Goal: Task Accomplishment & Management: Complete application form

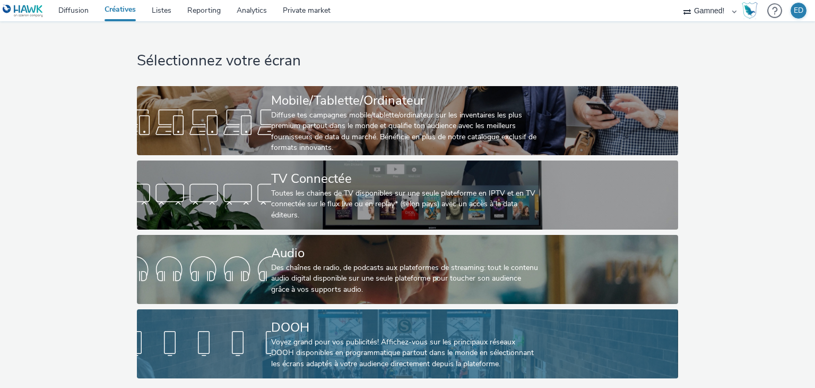
scroll to position [4, 0]
click at [359, 318] on div "DOOH" at bounding box center [405, 327] width 269 height 19
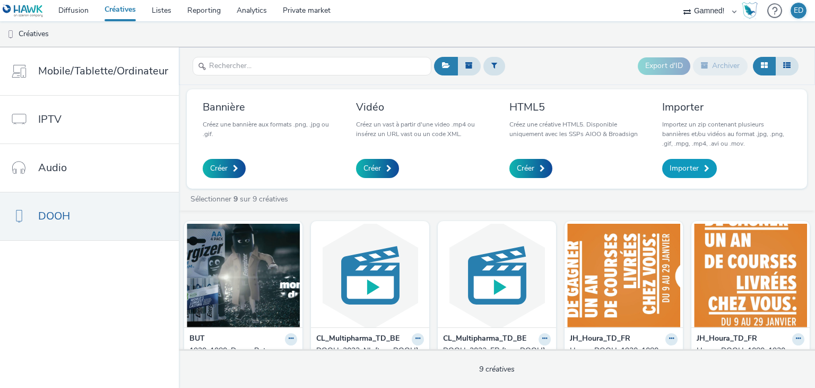
click at [694, 168] on span "Importer" at bounding box center [684, 168] width 29 height 11
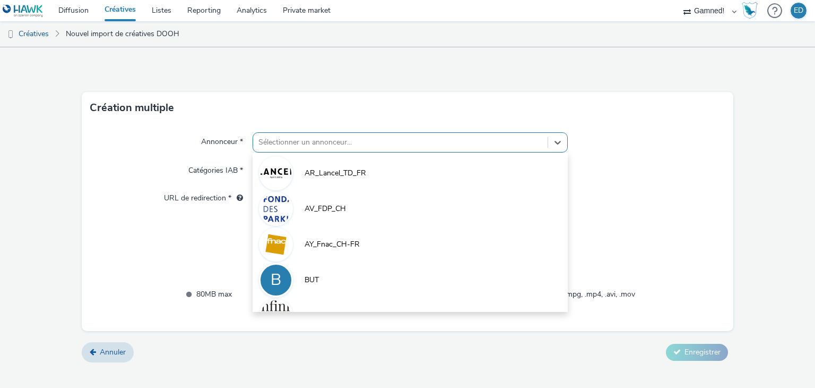
click at [373, 141] on div at bounding box center [400, 142] width 283 height 13
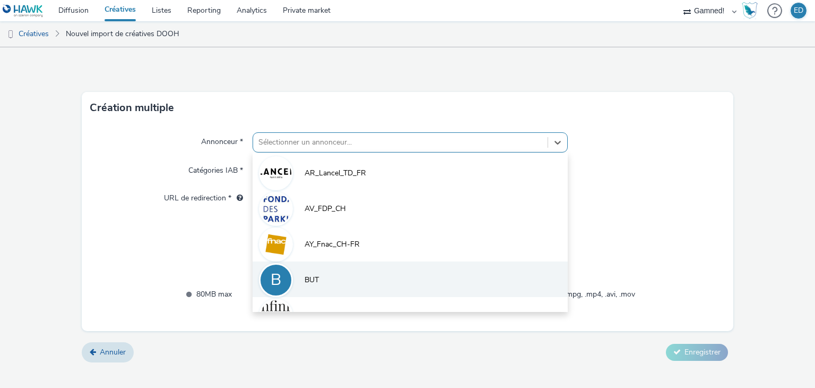
click at [343, 280] on li "B BUT" at bounding box center [410, 279] width 315 height 36
type input "[URL][DOMAIN_NAME]"
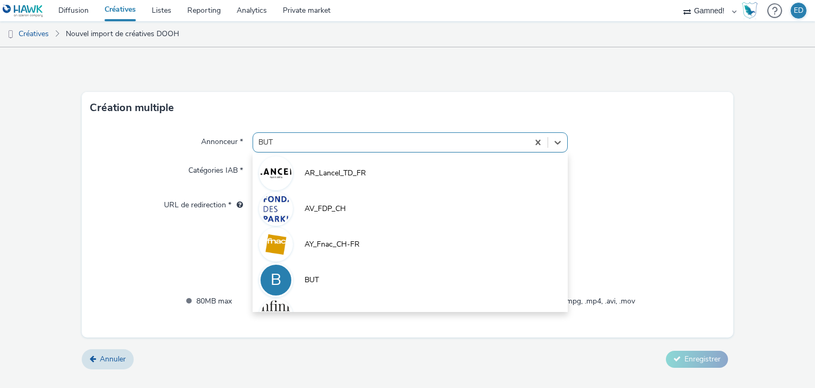
click at [331, 139] on div at bounding box center [391, 142] width 264 height 13
click at [671, 149] on div at bounding box center [647, 142] width 158 height 20
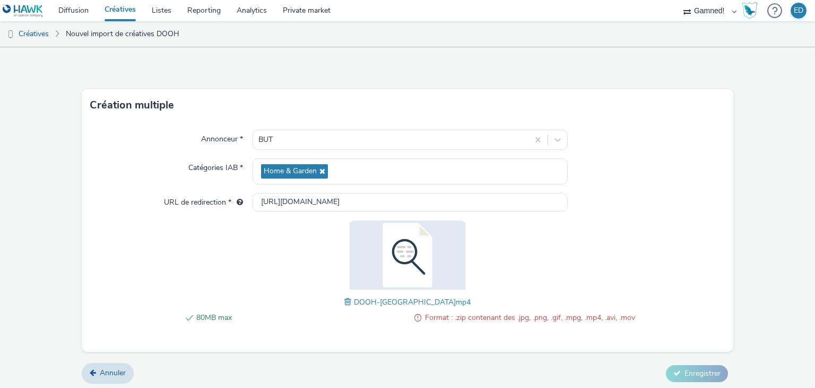
scroll to position [5, 0]
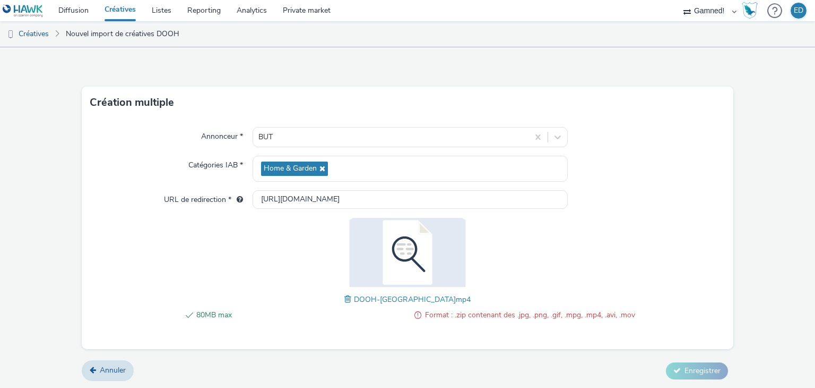
click at [479, 314] on span "Format : .zip contenant des .jpg, .png, .gif, .mpg, .mp4, .avi, .mov" at bounding box center [530, 314] width 210 height 13
click at [538, 315] on span "Format : .zip contenant des .jpg, .png, .gif, .mpg, .mp4, .avi, .mov" at bounding box center [530, 314] width 210 height 13
click at [382, 245] on img at bounding box center [408, 252] width 138 height 69
click at [417, 255] on img at bounding box center [408, 252] width 138 height 69
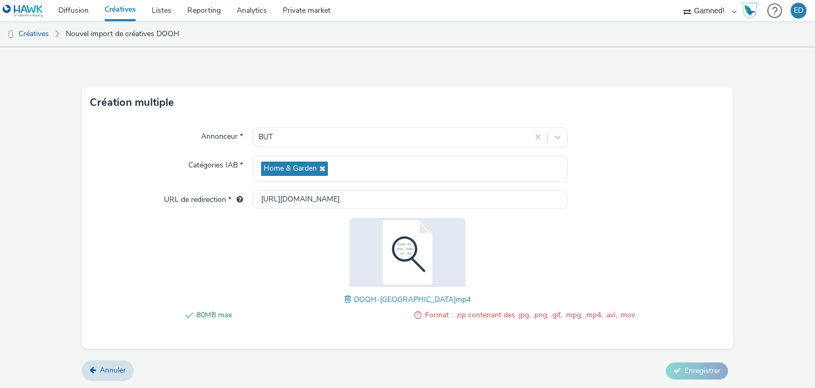
click at [418, 256] on img at bounding box center [408, 252] width 138 height 69
click at [354, 297] on span at bounding box center [350, 299] width 10 height 12
click at [456, 199] on input "[URL][DOMAIN_NAME]" at bounding box center [410, 199] width 315 height 19
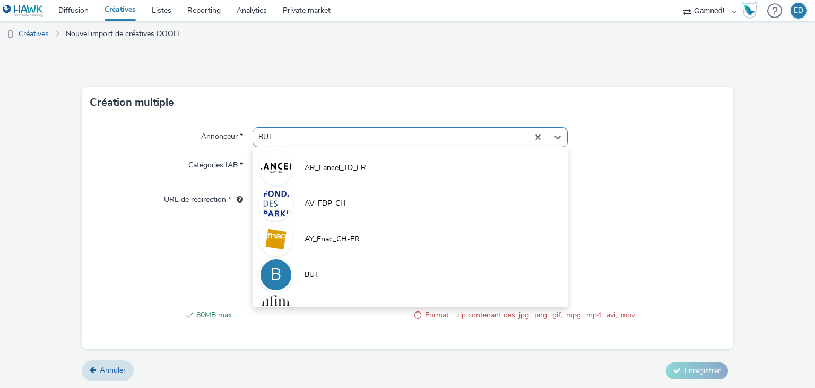
click at [436, 129] on div "BUT" at bounding box center [390, 136] width 275 height 17
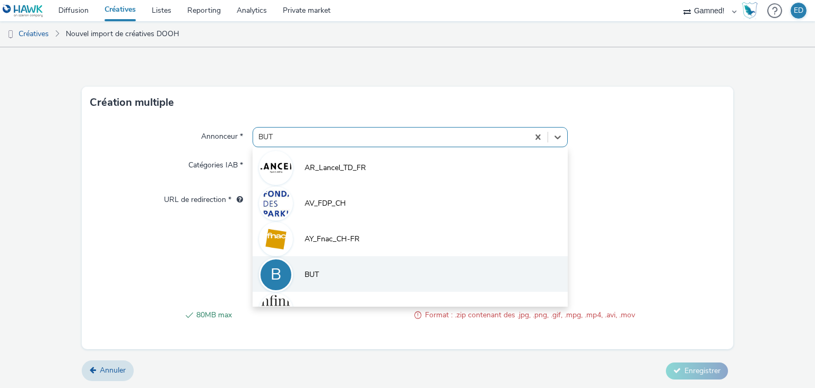
click at [375, 270] on li "B BUT" at bounding box center [410, 274] width 315 height 36
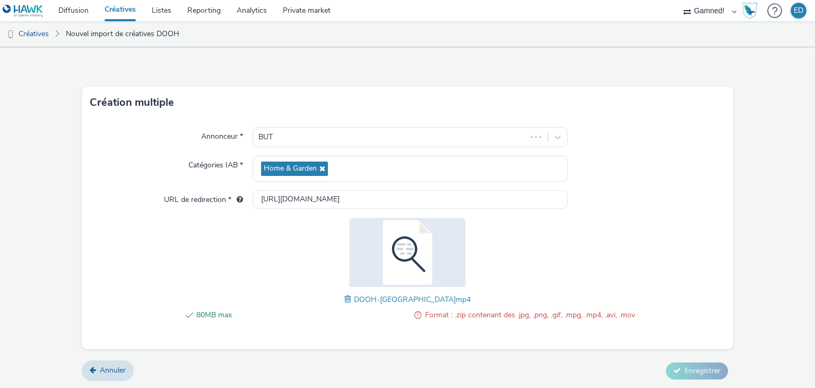
click at [513, 312] on span "Format : .zip contenant des .jpg, .png, .gif, .mpg, .mp4, .avi, .mov" at bounding box center [530, 314] width 210 height 13
click at [415, 314] on span at bounding box center [418, 314] width 7 height 13
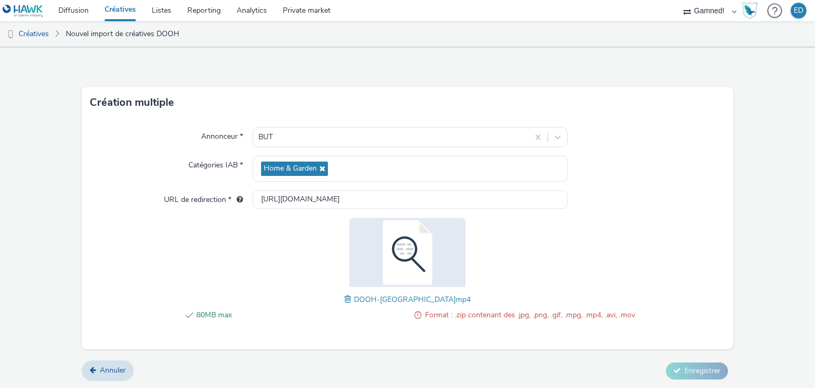
click at [415, 314] on span at bounding box center [418, 314] width 7 height 13
click at [206, 310] on span "80MB max" at bounding box center [301, 314] width 210 height 13
click at [198, 311] on span "80MB max" at bounding box center [301, 314] width 210 height 13
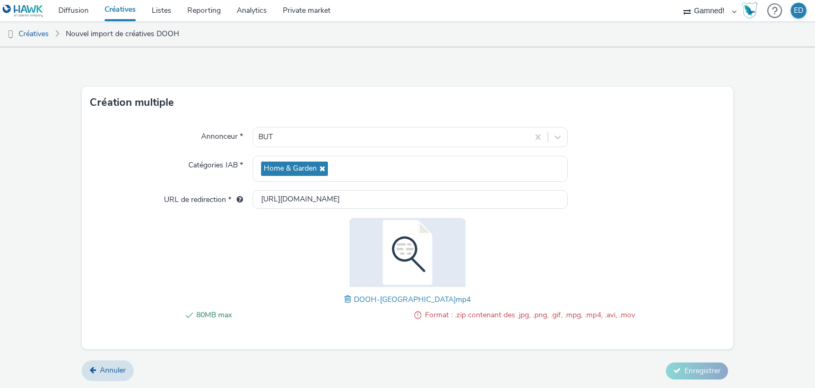
drag, startPoint x: 190, startPoint y: 311, endPoint x: 119, endPoint y: 351, distance: 81.8
click at [189, 311] on li "80MB max" at bounding box center [293, 314] width 226 height 13
click at [591, 347] on form "Création multiple Annonceur * BUT Catégories IAB * Home & Garden URL de redirec…" at bounding box center [407, 215] width 815 height 347
drag, startPoint x: 552, startPoint y: 304, endPoint x: 404, endPoint y: 328, distance: 149.9
click at [528, 311] on div "80MB max Format : .zip contenant des .jpg, .png, .gif, .mpg, .mp4, .avi, .mov D…" at bounding box center [407, 275] width 455 height 114
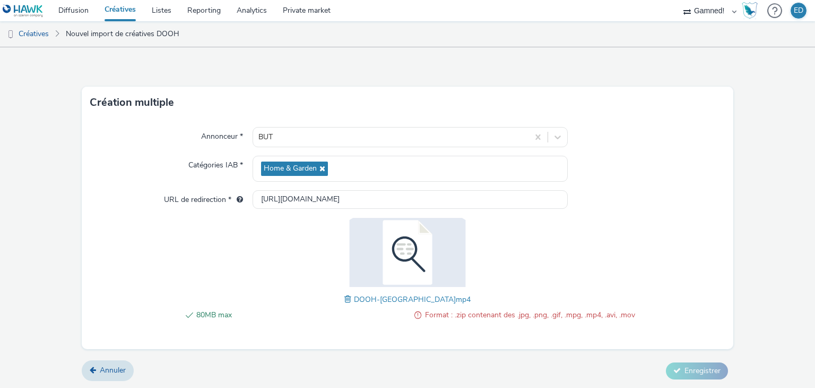
drag, startPoint x: 404, startPoint y: 328, endPoint x: 412, endPoint y: 327, distance: 8.0
click at [406, 327] on div "80MB max Format : .zip contenant des .jpg, .png, .gif, .mpg, .mp4, .avi, .mov" at bounding box center [407, 320] width 455 height 24
click at [354, 298] on span at bounding box center [350, 299] width 10 height 12
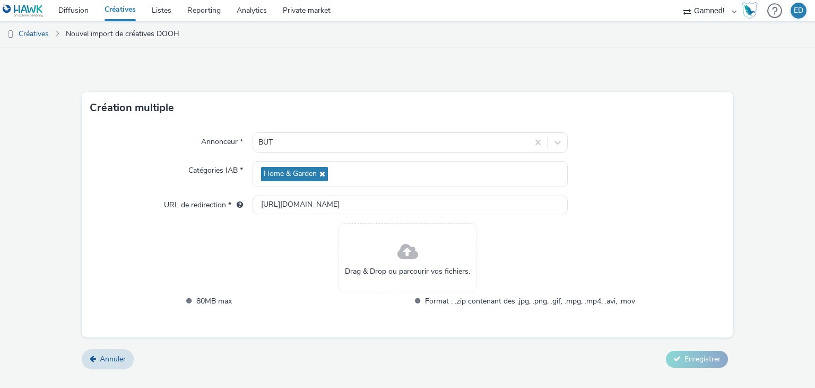
scroll to position [0, 0]
click at [407, 259] on span at bounding box center [408, 252] width 21 height 28
click at [436, 264] on div "Drag & Drop ou parcourir vos fichiers." at bounding box center [408, 257] width 138 height 69
click at [436, 274] on span "Drag & Drop ou parcourir vos fichiers." at bounding box center [407, 271] width 125 height 11
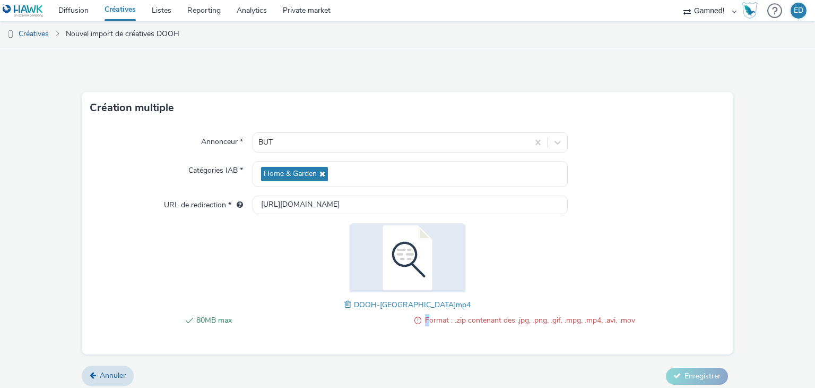
drag, startPoint x: 420, startPoint y: 322, endPoint x: 443, endPoint y: 324, distance: 22.9
click at [434, 323] on li "Format : .zip contenant des .jpg, .png, .gif, .mpg, .mp4, .avi, .mov" at bounding box center [522, 320] width 226 height 13
drag, startPoint x: 464, startPoint y: 323, endPoint x: 609, endPoint y: 312, distance: 145.4
click at [497, 322] on span "Format : .zip contenant des .jpg, .png, .gif, .mpg, .mp4, .avi, .mov" at bounding box center [530, 320] width 210 height 13
drag, startPoint x: 624, startPoint y: 233, endPoint x: 675, endPoint y: 283, distance: 72.1
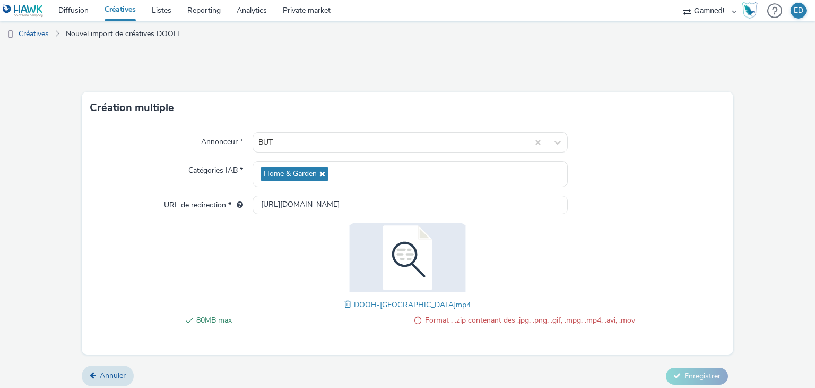
click at [643, 240] on div "Annonceur * BUT Catégories IAB * Home & Garden URL de redirection * [URL][DOMAI…" at bounding box center [408, 239] width 652 height 230
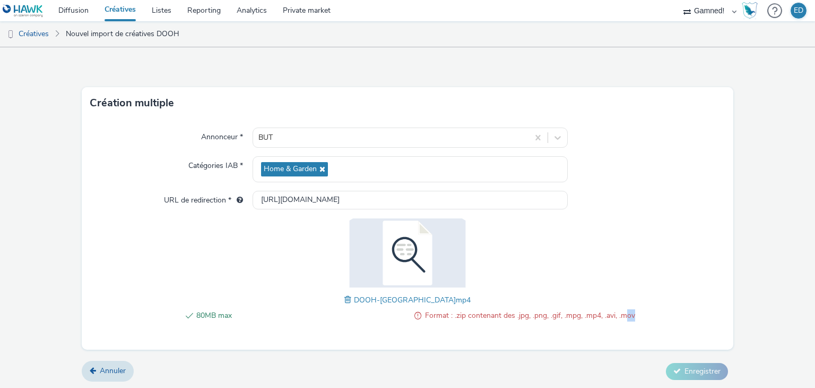
scroll to position [5, 0]
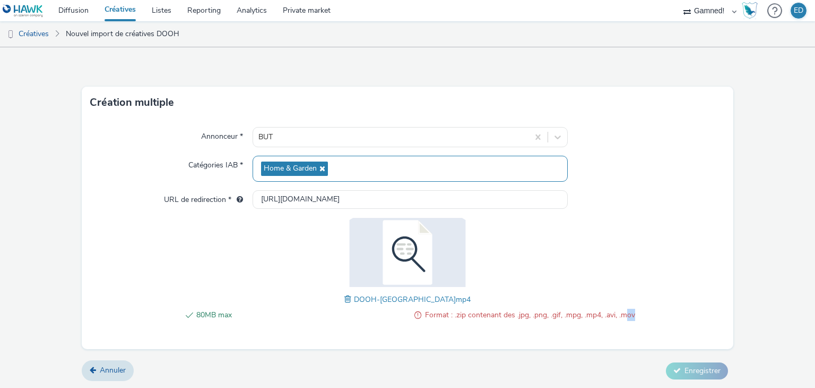
click at [495, 171] on div "Home & Garden" at bounding box center [410, 169] width 315 height 26
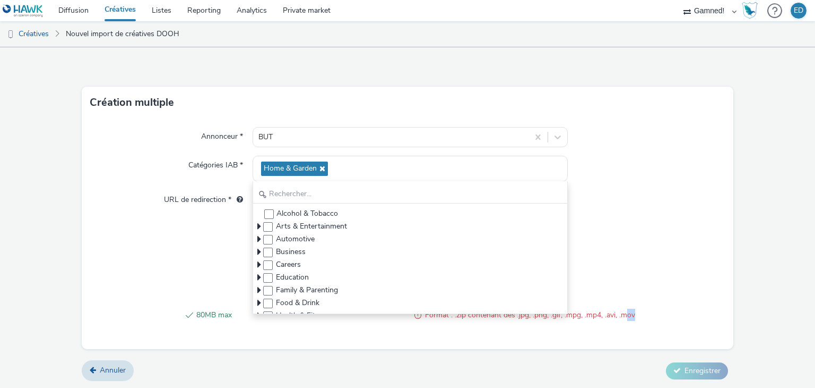
click at [709, 209] on div "Annonceur * BUT Catégories IAB * Home & Garden Alcohol & Tobacco Arts & Enterta…" at bounding box center [408, 233] width 652 height 230
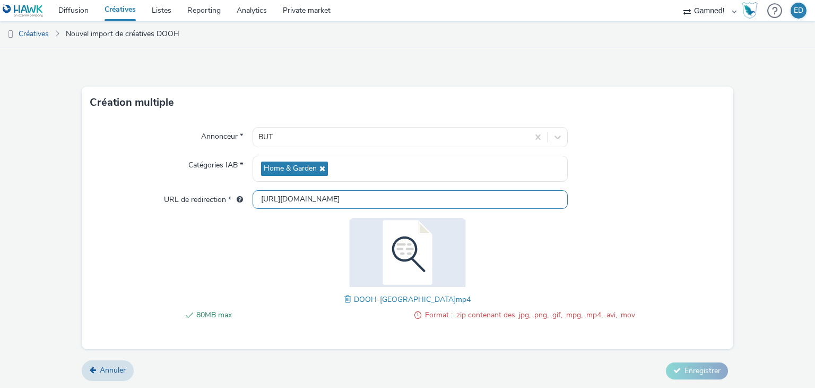
click at [324, 204] on input "[URL][DOMAIN_NAME]" at bounding box center [410, 199] width 315 height 19
click at [261, 253] on div "80MB max Format : .zip contenant des .jpg, .png, .gif, .mpg, .mp4, .avi, .mov D…" at bounding box center [407, 275] width 455 height 114
drag, startPoint x: 335, startPoint y: 194, endPoint x: 240, endPoint y: 204, distance: 95.6
click at [240, 204] on div "URL de redirection * [URL][DOMAIN_NAME]" at bounding box center [407, 199] width 635 height 19
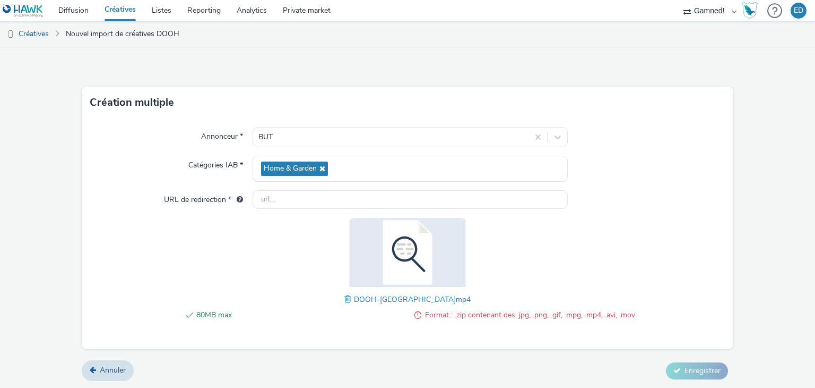
drag, startPoint x: 203, startPoint y: 219, endPoint x: 216, endPoint y: 226, distance: 14.2
click at [206, 218] on div "Annonceur * BUT Catégories IAB * Home & Garden URL de redirection * 80MB max Fo…" at bounding box center [408, 233] width 652 height 230
type input "[URL][DOMAIN_NAME]"
click at [310, 227] on div "80MB max Format : .zip contenant des .jpg, .png, .gif, .mpg, .mp4, .avi, .mov D…" at bounding box center [407, 275] width 455 height 114
click at [436, 313] on span "Format : .zip contenant des .jpg, .png, .gif, .mpg, .mp4, .avi, .mov" at bounding box center [530, 314] width 210 height 13
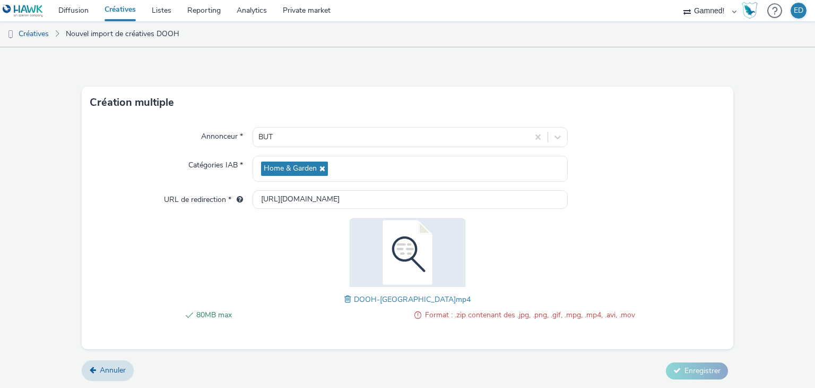
click at [436, 313] on span "Format : .zip contenant des .jpg, .png, .gif, .mpg, .mp4, .avi, .mov" at bounding box center [530, 314] width 210 height 13
click at [436, 312] on span "Format : .zip contenant des .jpg, .png, .gif, .mpg, .mp4, .avi, .mov" at bounding box center [530, 314] width 210 height 13
click at [429, 313] on span "Format : .zip contenant des .jpg, .png, .gif, .mpg, .mp4, .avi, .mov" at bounding box center [530, 314] width 210 height 13
click at [616, 311] on span "Format : .zip contenant des .jpg, .png, .gif, .mpg, .mp4, .avi, .mov" at bounding box center [530, 314] width 210 height 13
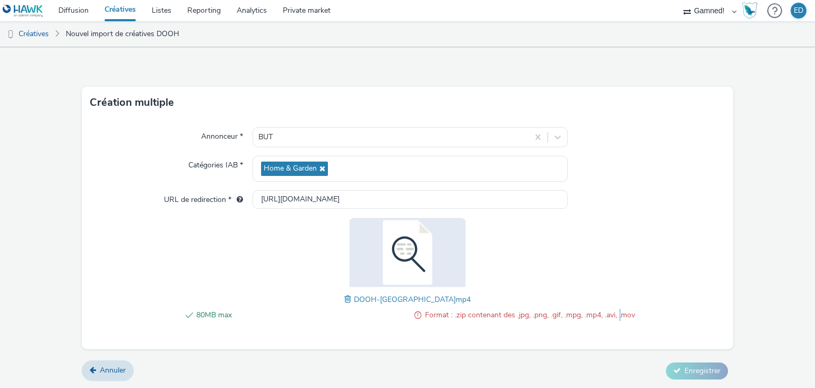
click at [616, 311] on span "Format : .zip contenant des .jpg, .png, .gif, .mpg, .mp4, .avi, .mov" at bounding box center [530, 314] width 210 height 13
click at [615, 310] on span "Format : .zip contenant des .jpg, .png, .gif, .mpg, .mp4, .avi, .mov" at bounding box center [530, 314] width 210 height 13
click at [446, 334] on div "Annonceur * BUT Catégories IAB * Home & Garden URL de redirection * [URL][DOMAI…" at bounding box center [408, 233] width 652 height 230
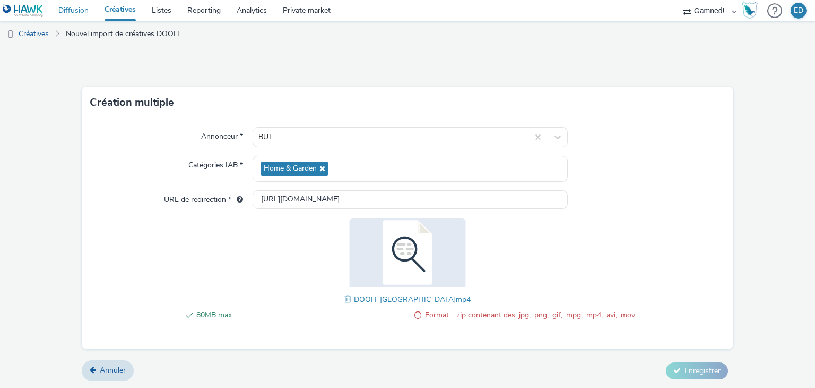
click at [68, 9] on link "Diffusion" at bounding box center [73, 10] width 46 height 21
